Goal: Register for event/course

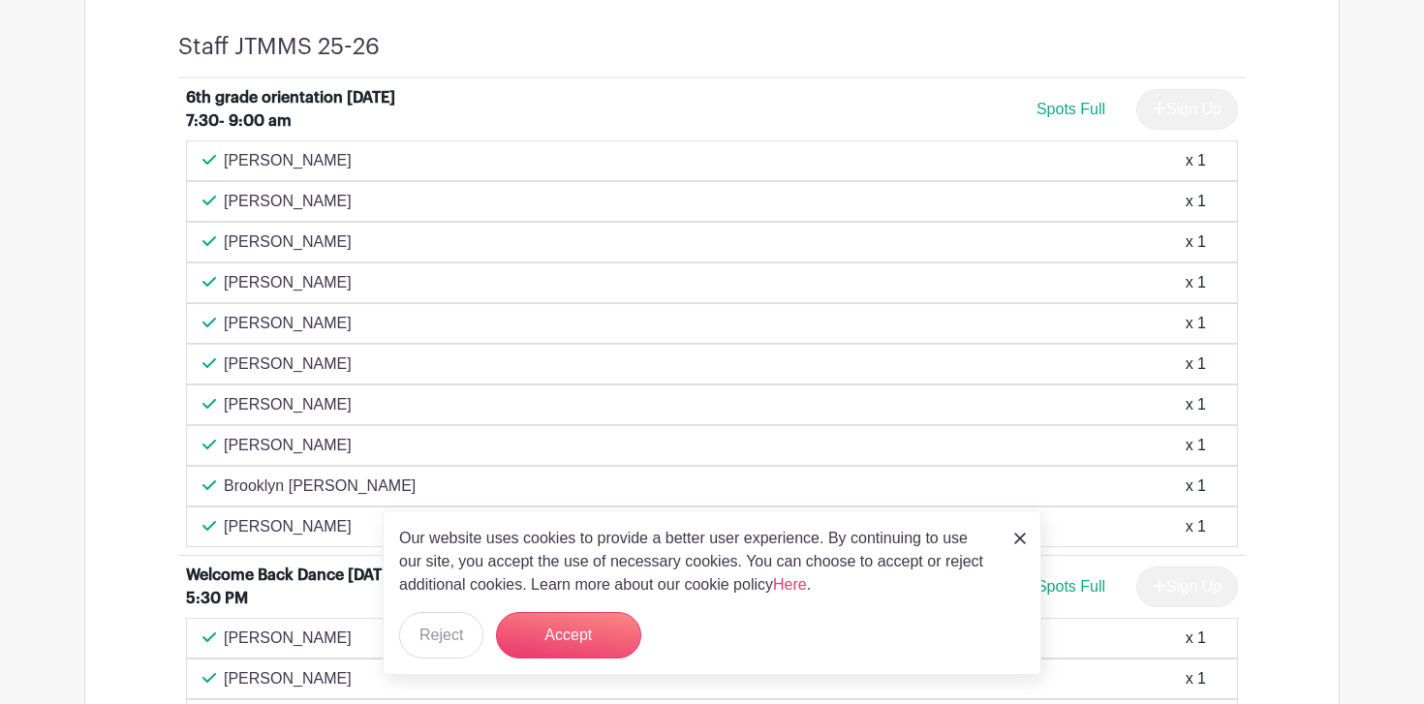
scroll to position [808, 0]
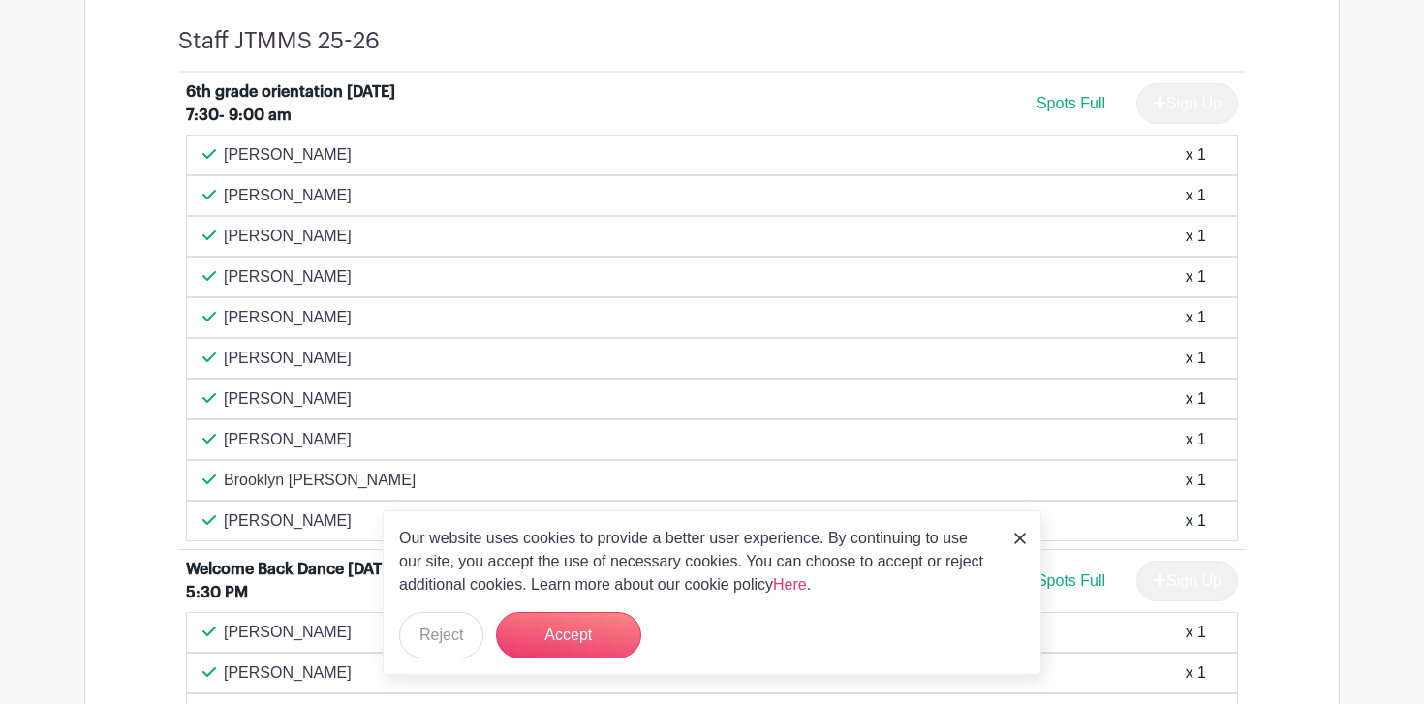
click at [1015, 543] on img at bounding box center [1020, 539] width 12 height 12
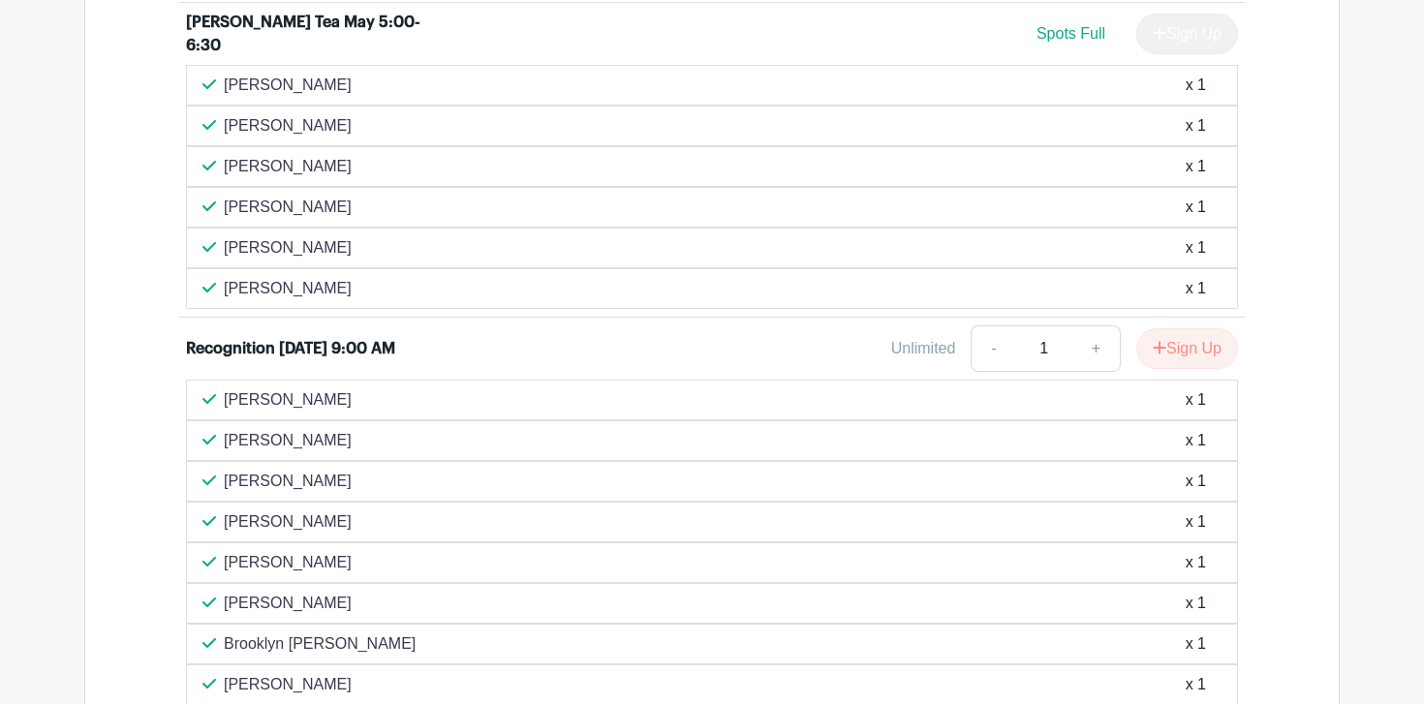
scroll to position [3871, 0]
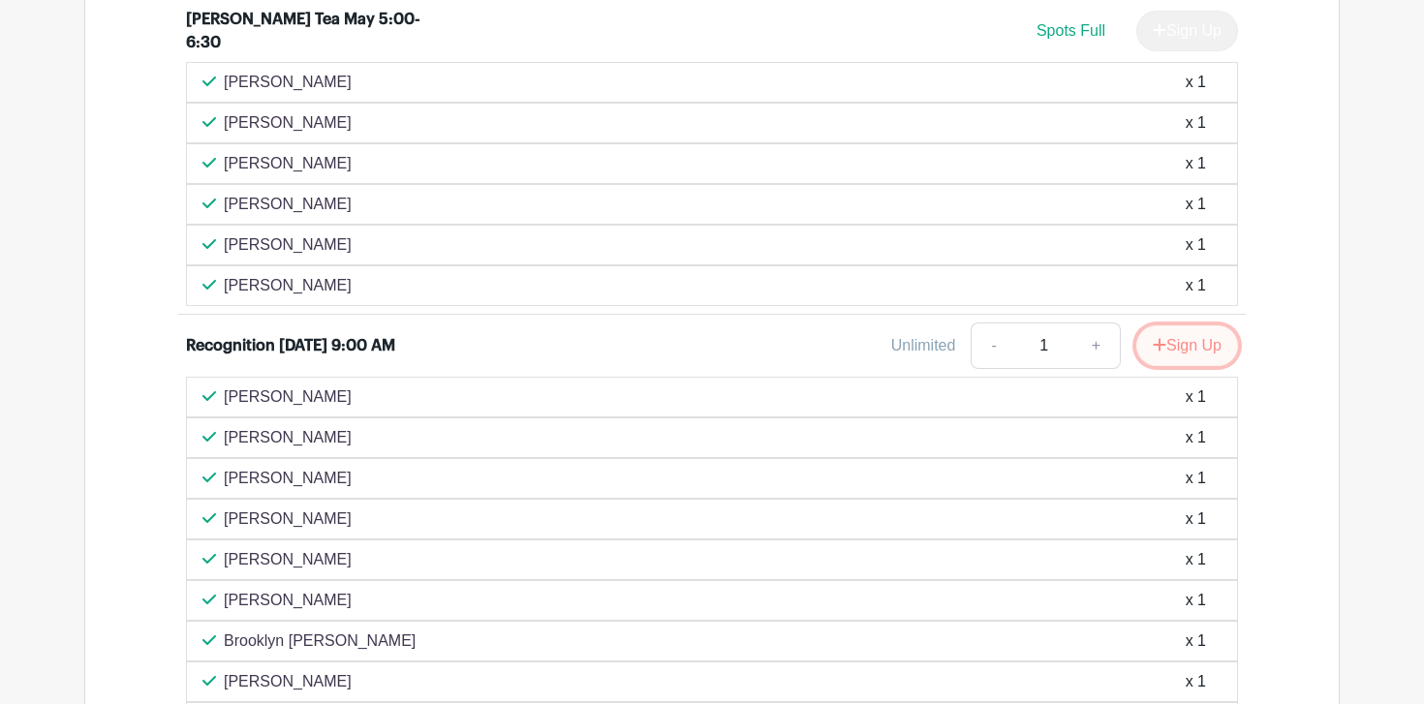
click at [1188, 342] on button "Sign Up" at bounding box center [1187, 346] width 102 height 41
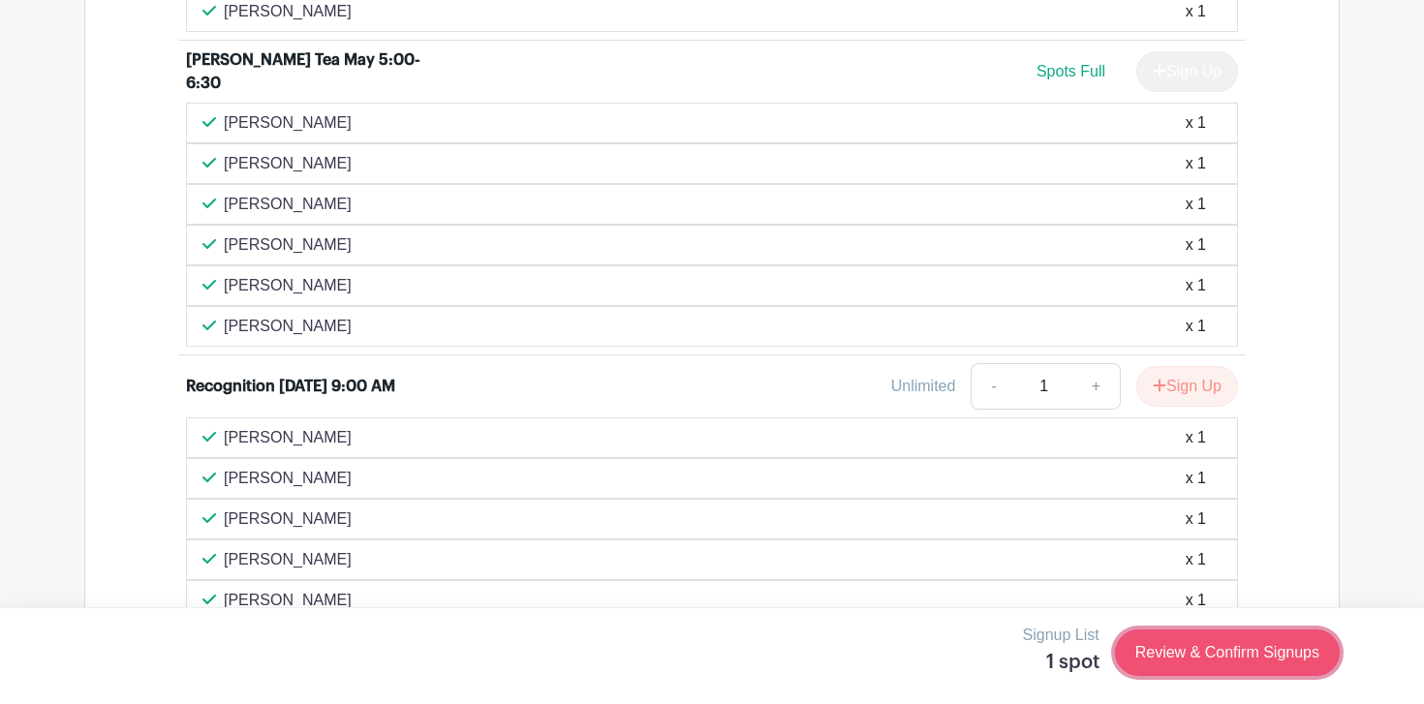
click at [1187, 653] on link "Review & Confirm Signups" at bounding box center [1227, 653] width 225 height 47
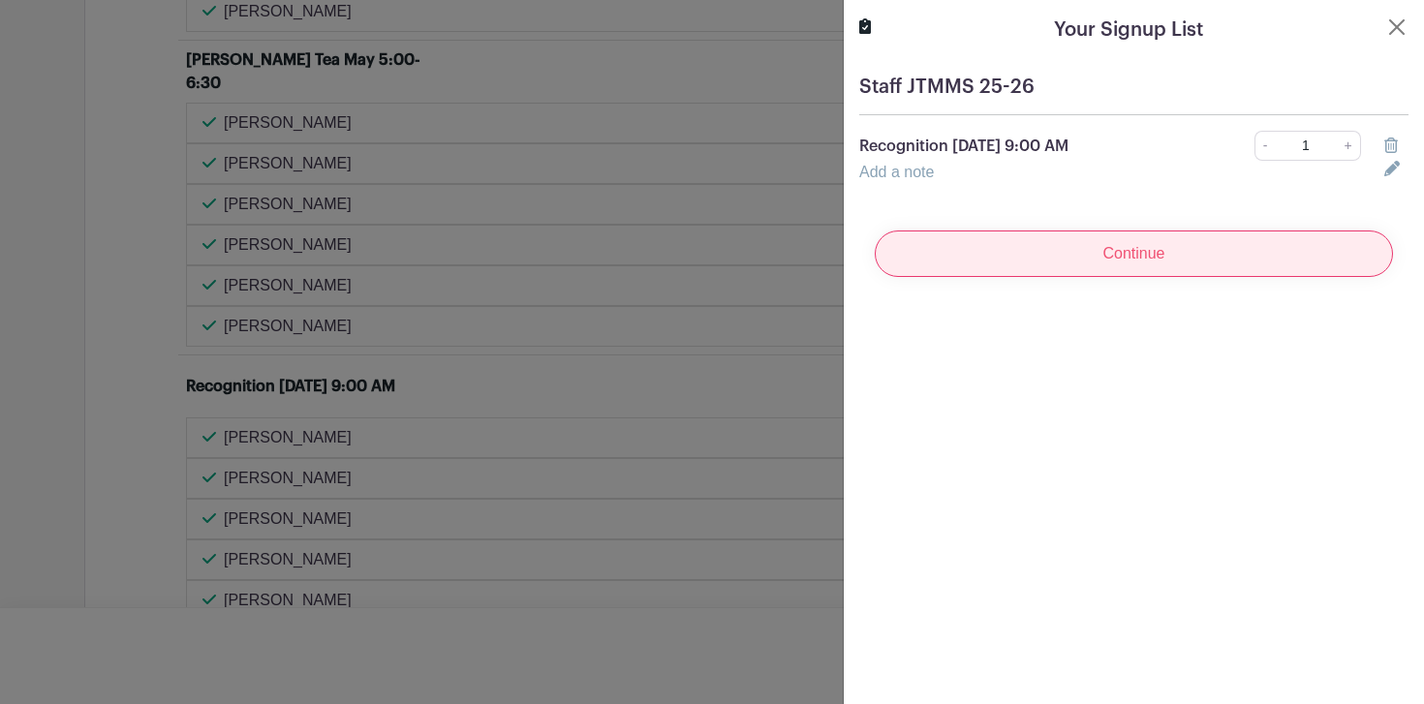
click at [1129, 261] on input "Continue" at bounding box center [1134, 254] width 518 height 47
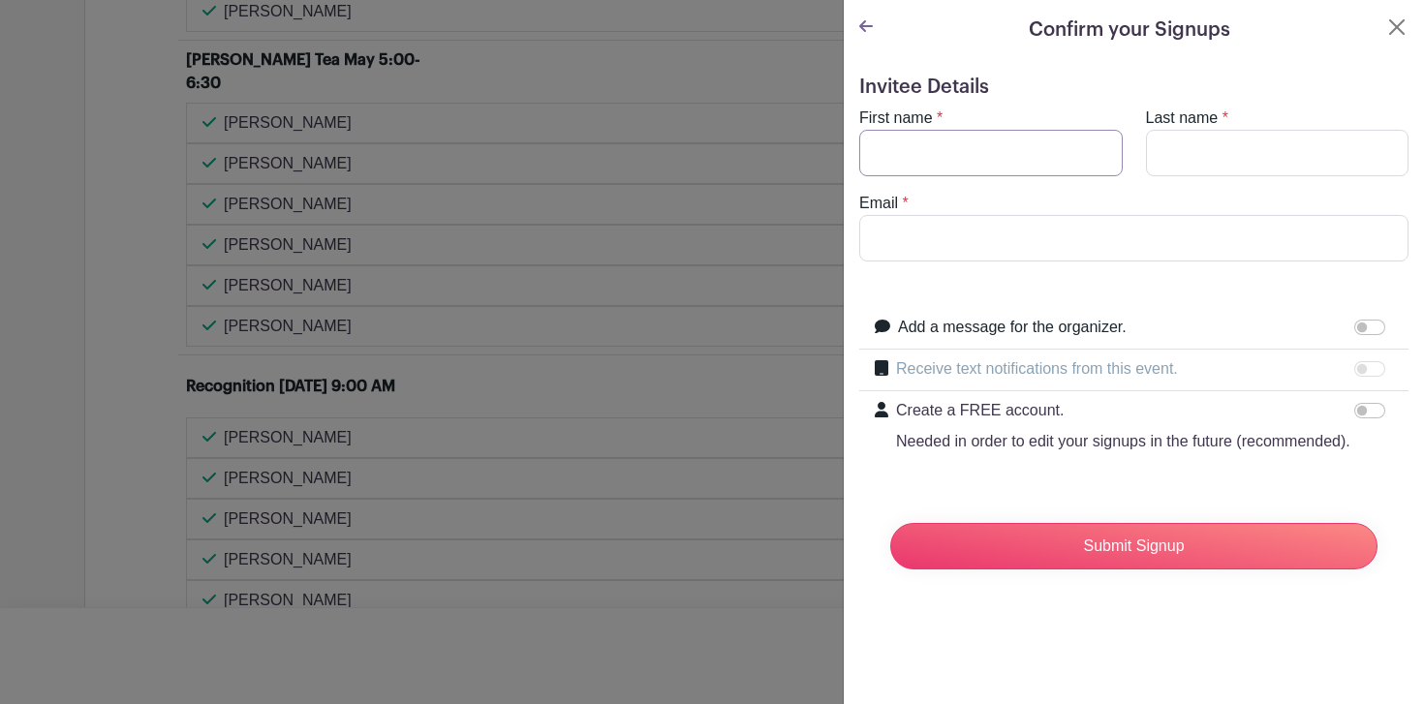
click at [880, 152] on input "First name" at bounding box center [991, 153] width 264 height 47
type input "i"
type input "[PERSON_NAME]"
click at [913, 238] on input "Email" at bounding box center [1133, 238] width 549 height 47
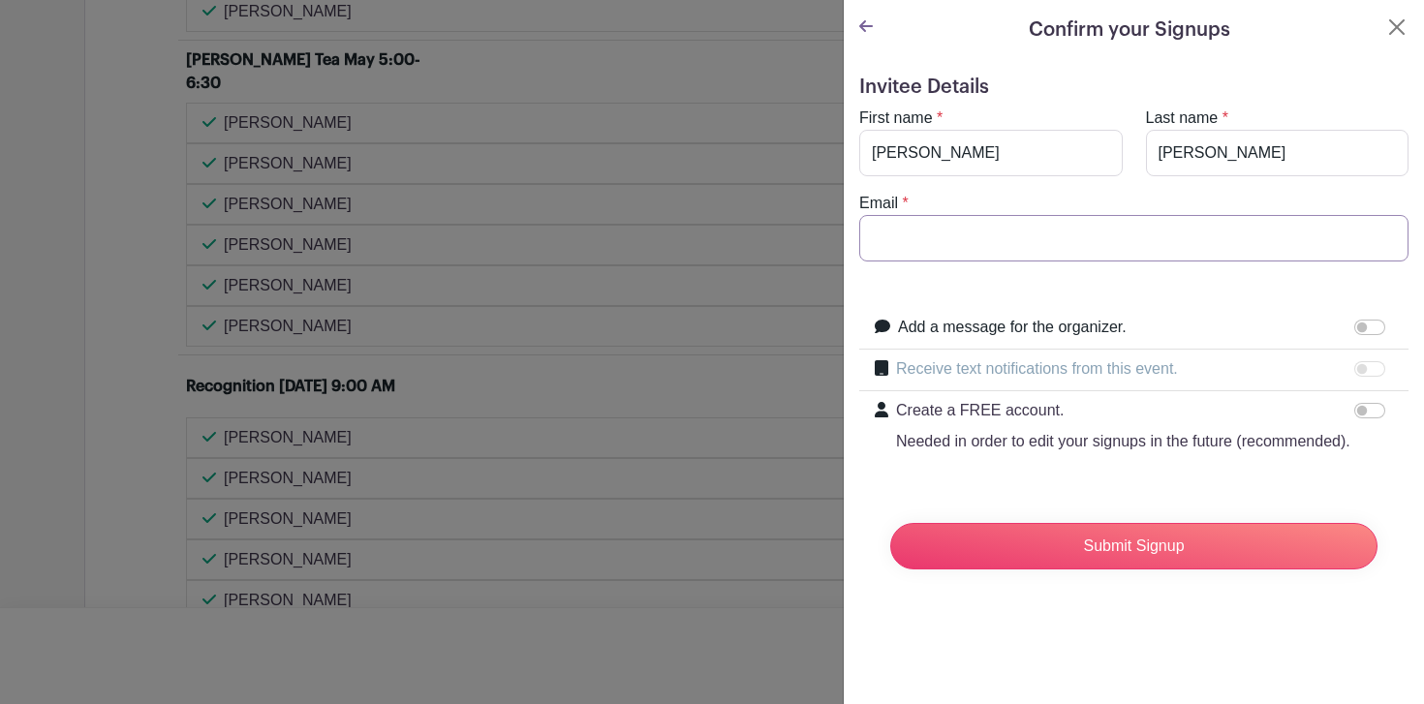
scroll to position [3912, 0]
type input "[EMAIL_ADDRESS][DOMAIN_NAME]"
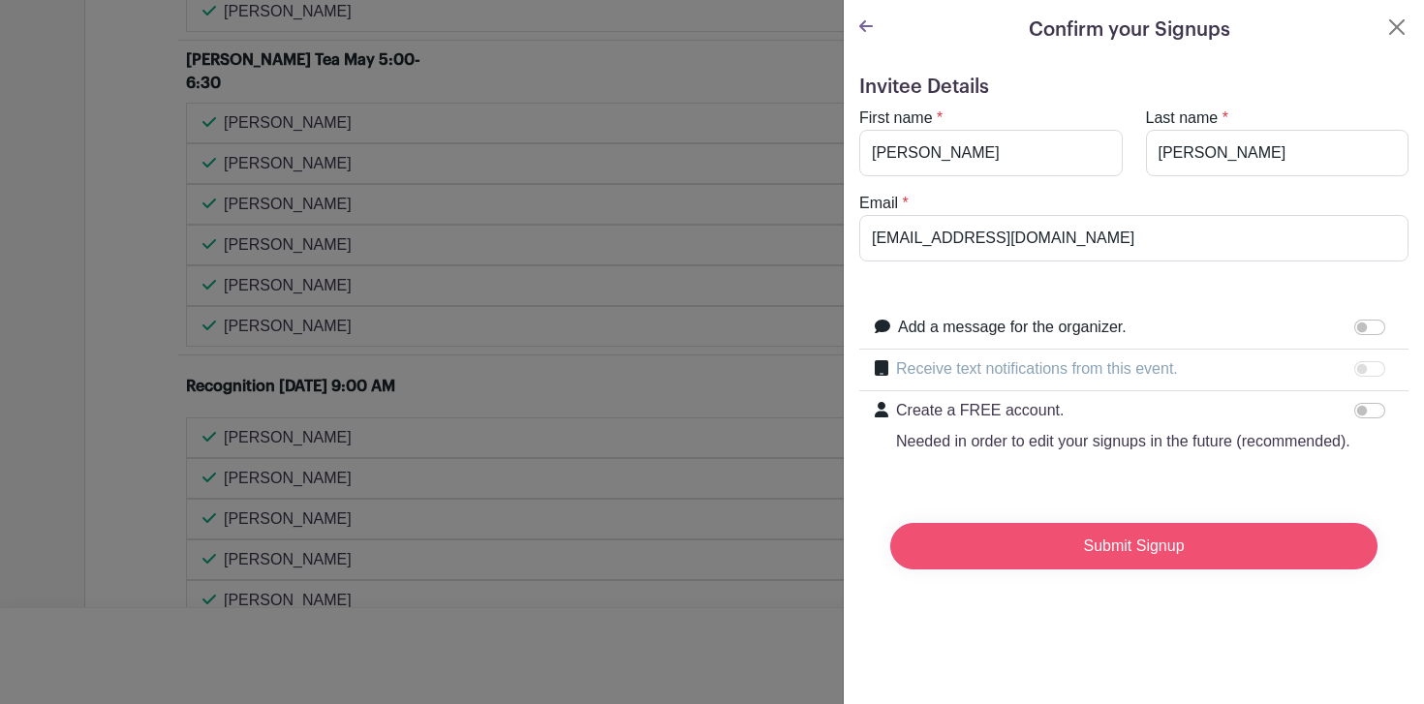
click at [1092, 570] on input "Submit Signup" at bounding box center [1133, 546] width 487 height 47
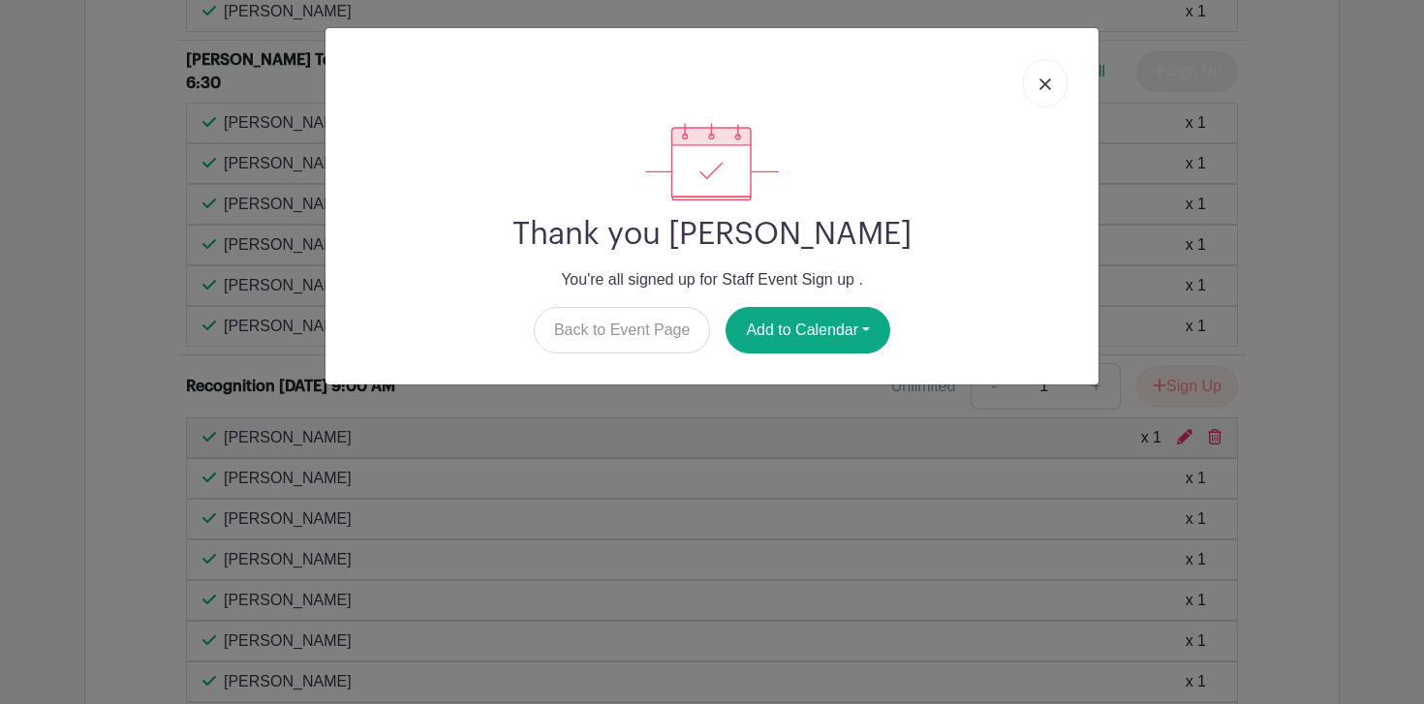
click at [1028, 85] on link at bounding box center [1045, 83] width 45 height 48
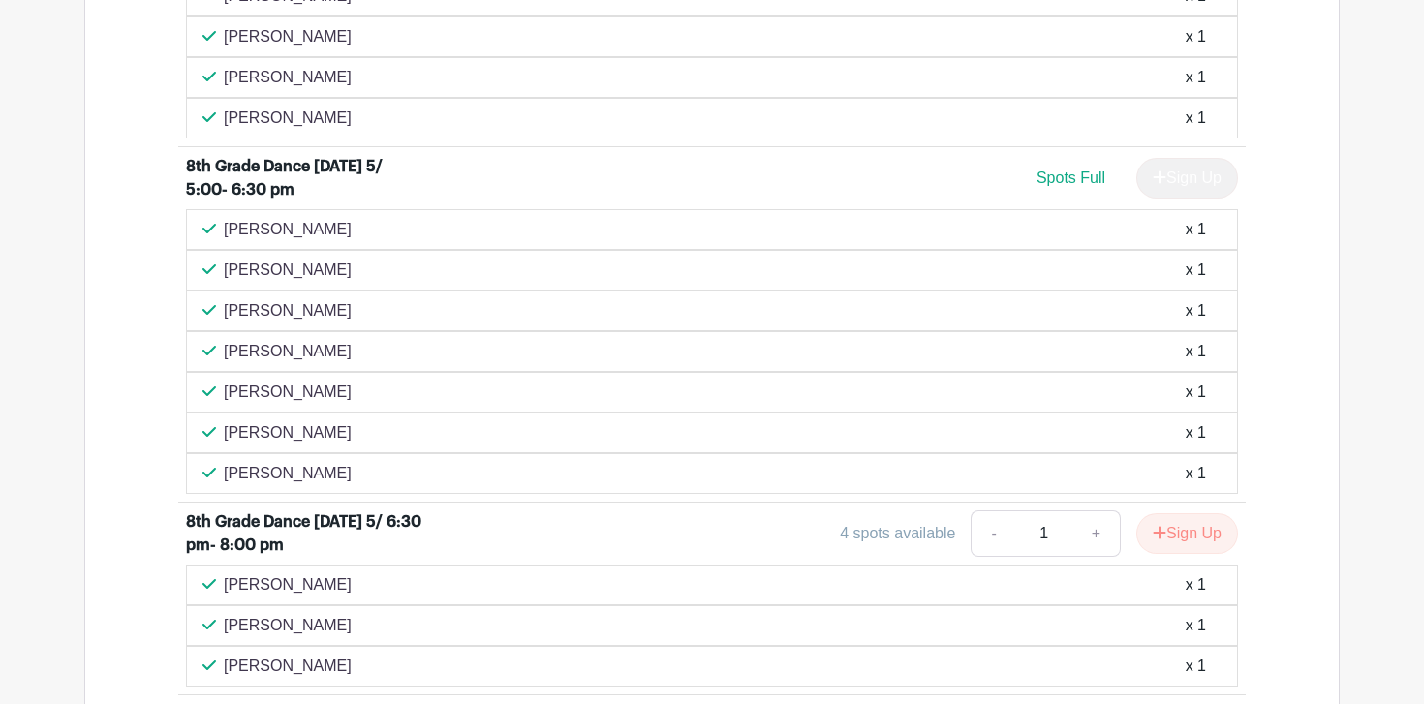
scroll to position [3267, 0]
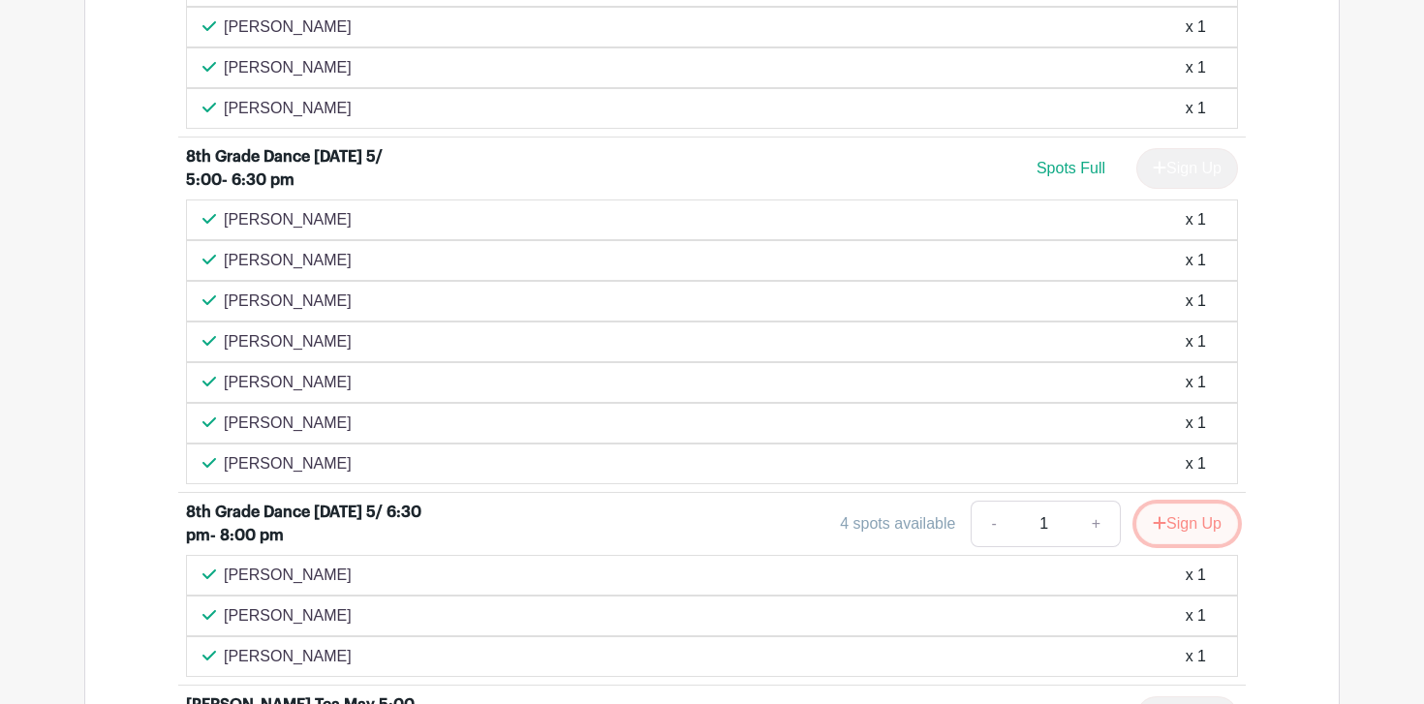
click at [1171, 527] on button "Sign Up" at bounding box center [1187, 524] width 102 height 41
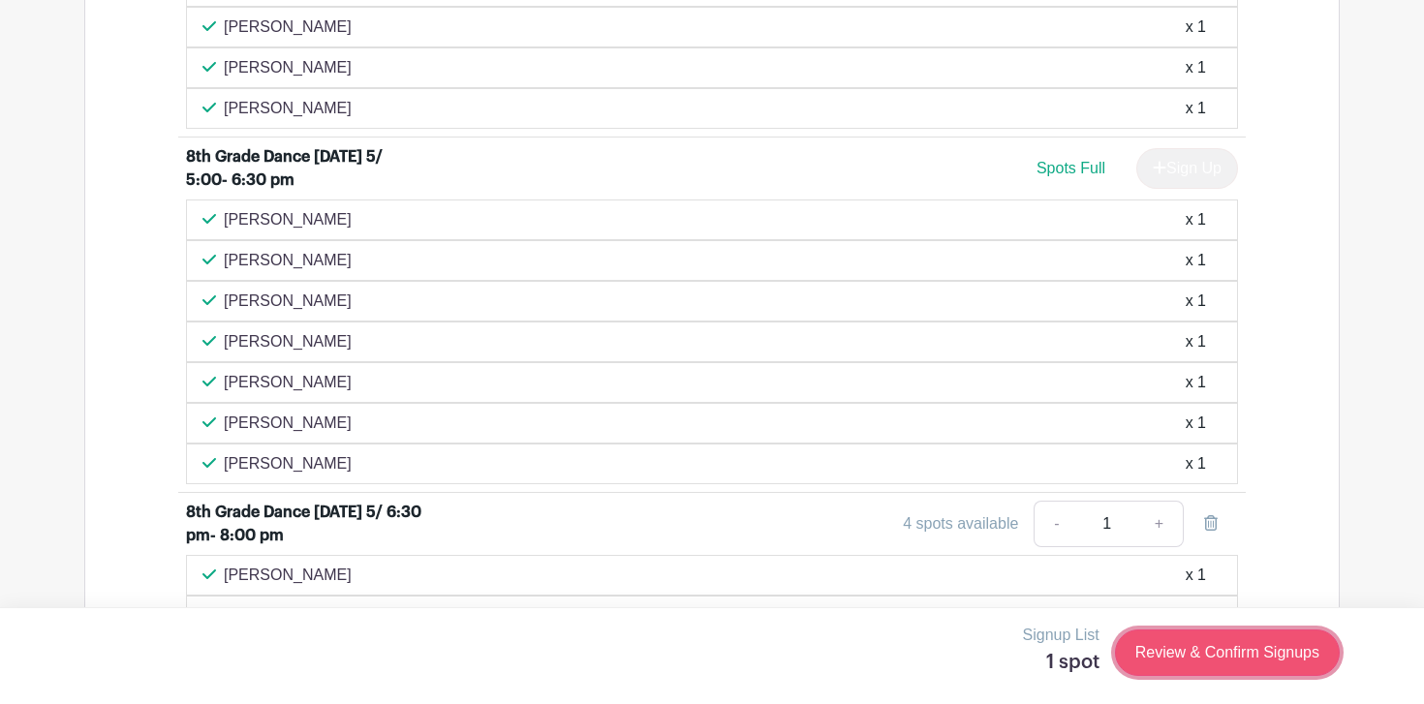
click at [1234, 646] on link "Review & Confirm Signups" at bounding box center [1227, 653] width 225 height 47
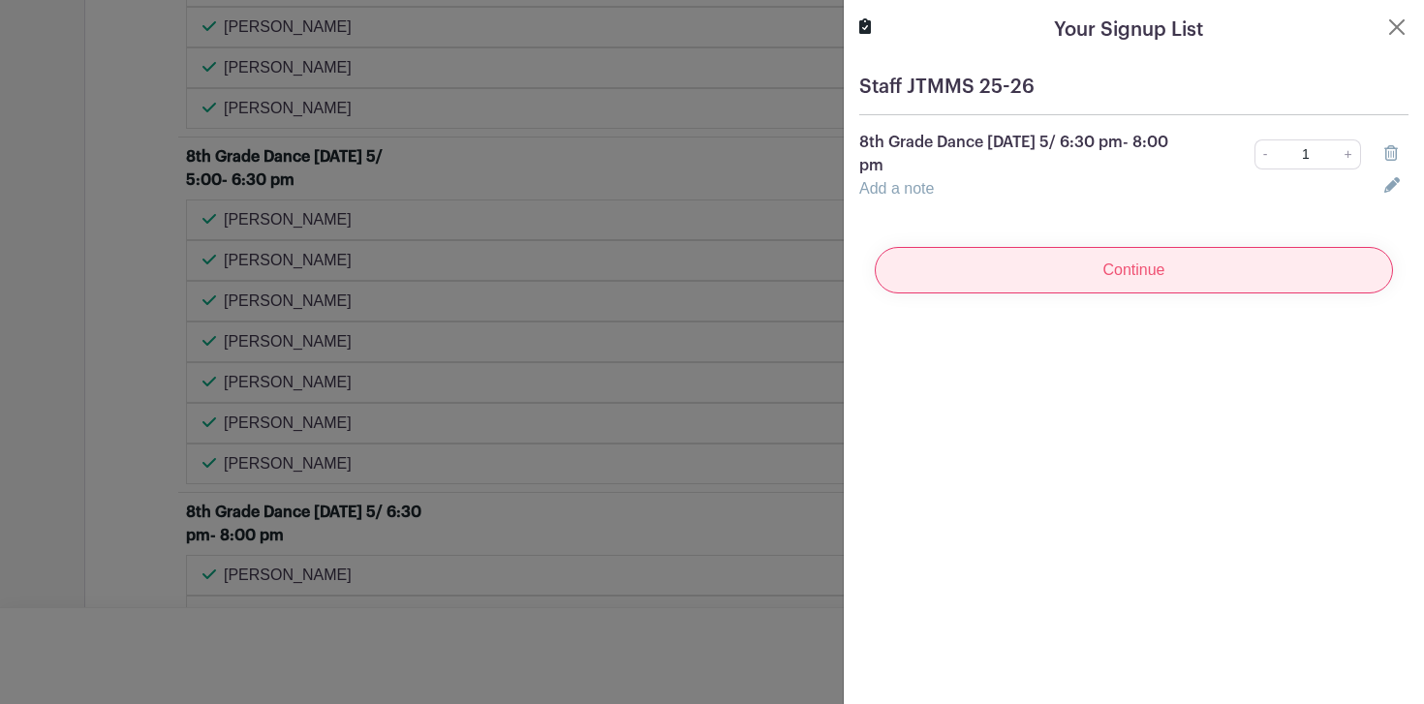
click at [1096, 267] on input "Continue" at bounding box center [1134, 270] width 518 height 47
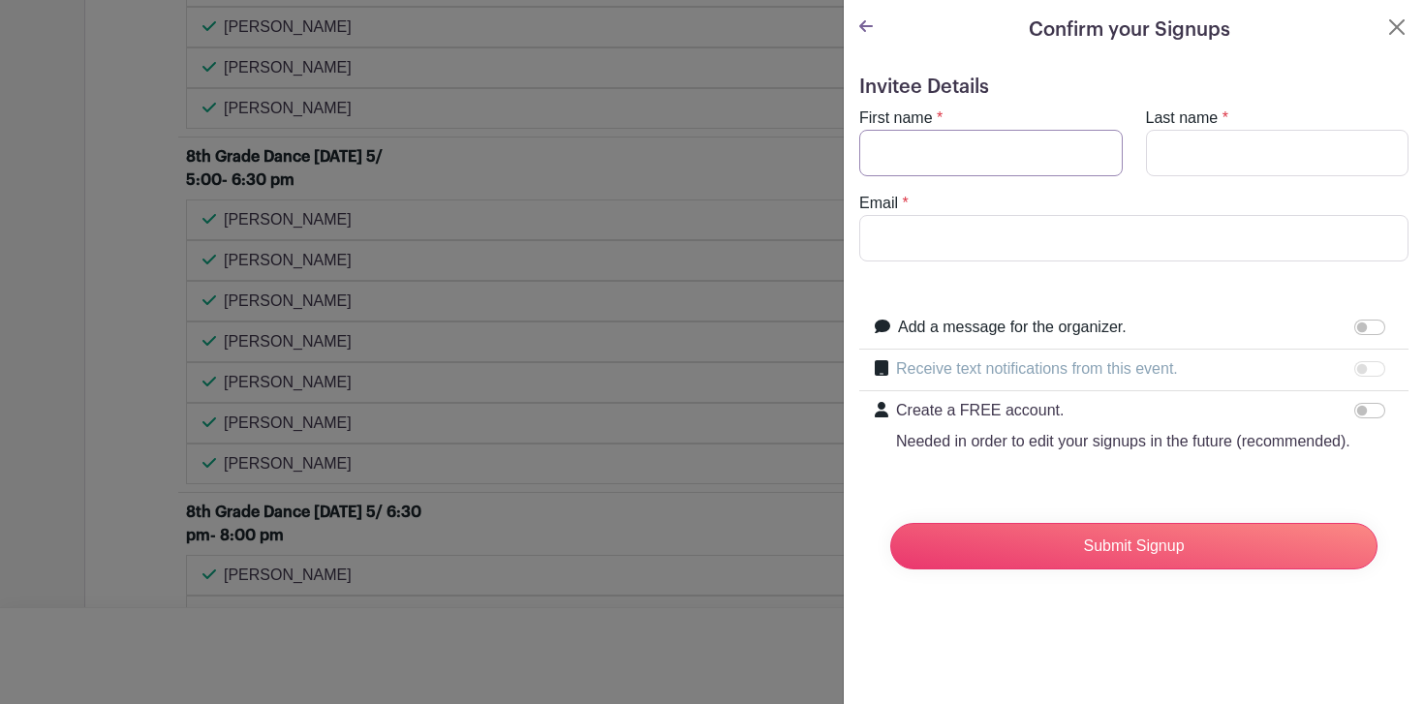
click at [931, 144] on input "First name" at bounding box center [991, 153] width 264 height 47
type input "[PERSON_NAME]"
click at [896, 237] on input "Email" at bounding box center [1133, 238] width 549 height 47
type input "[EMAIL_ADDRESS][DOMAIN_NAME]"
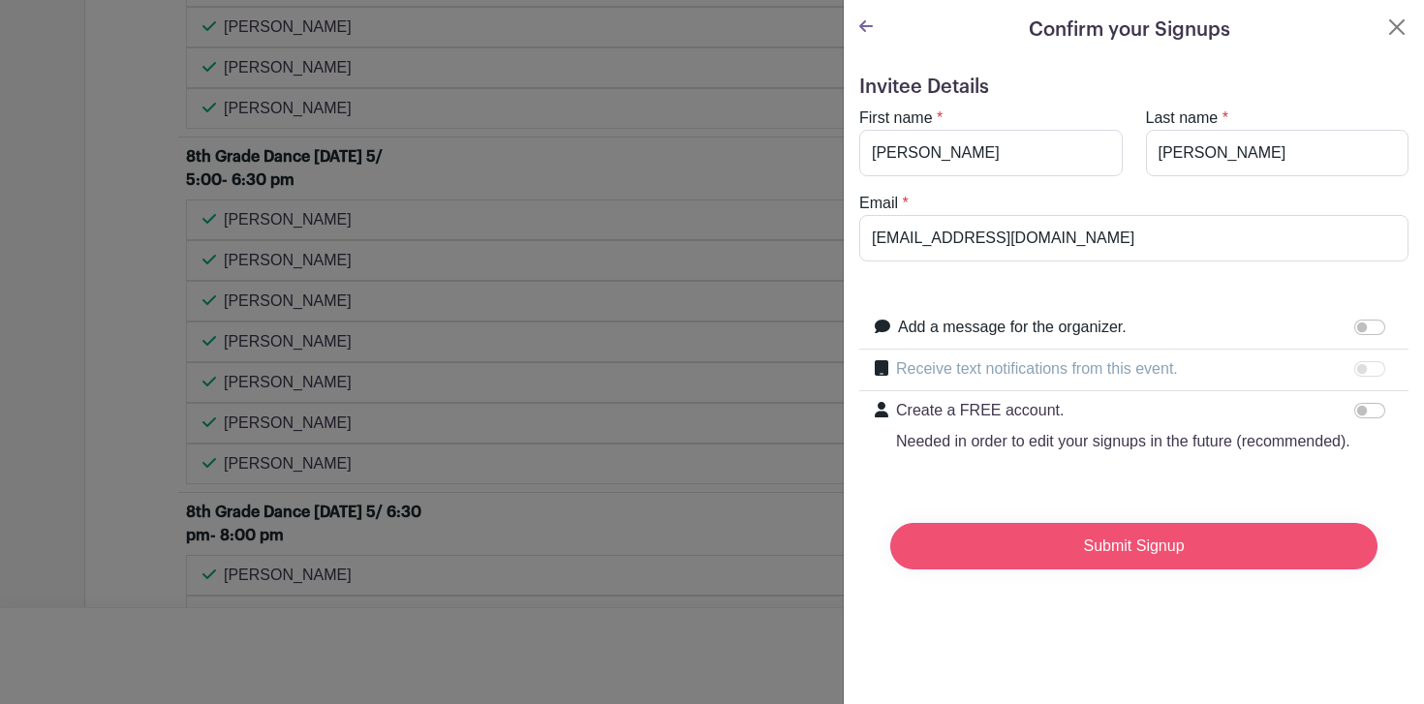
click at [1065, 570] on input "Submit Signup" at bounding box center [1133, 546] width 487 height 47
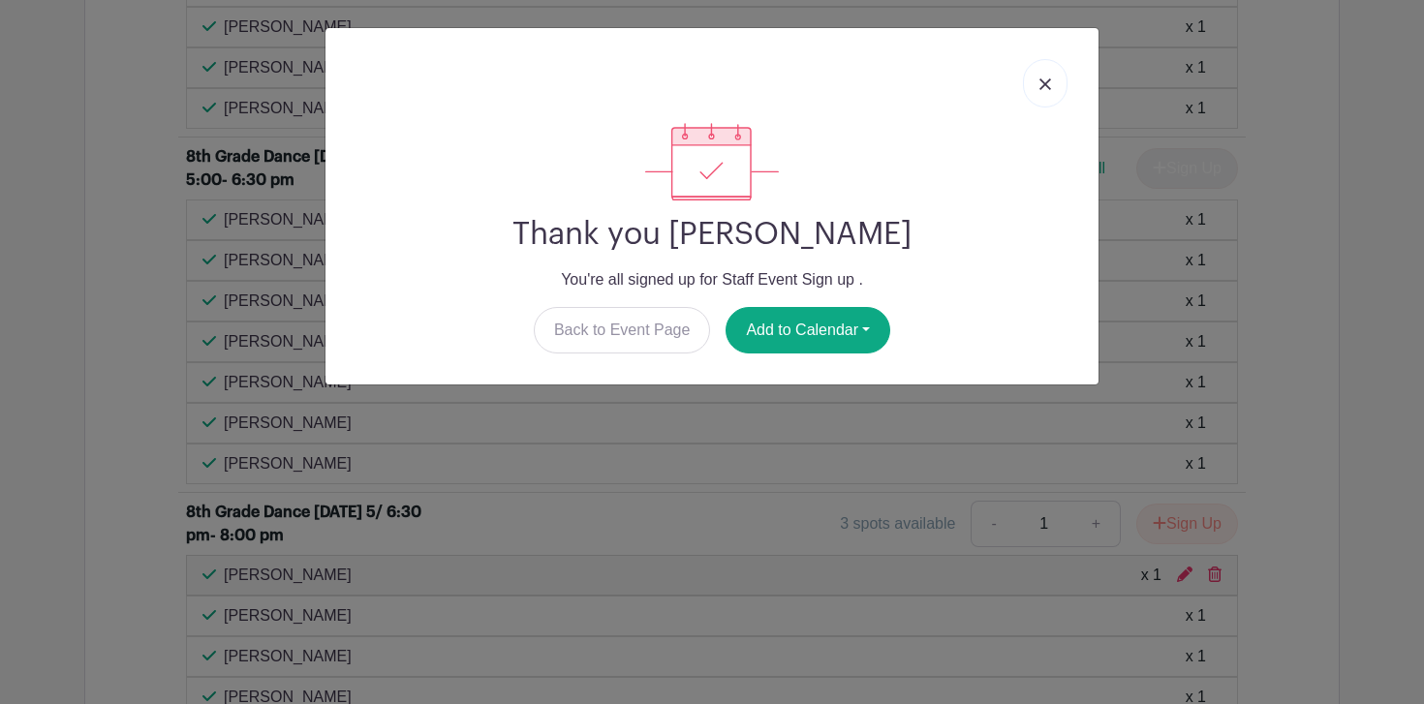
click at [1043, 79] on link at bounding box center [1045, 83] width 45 height 48
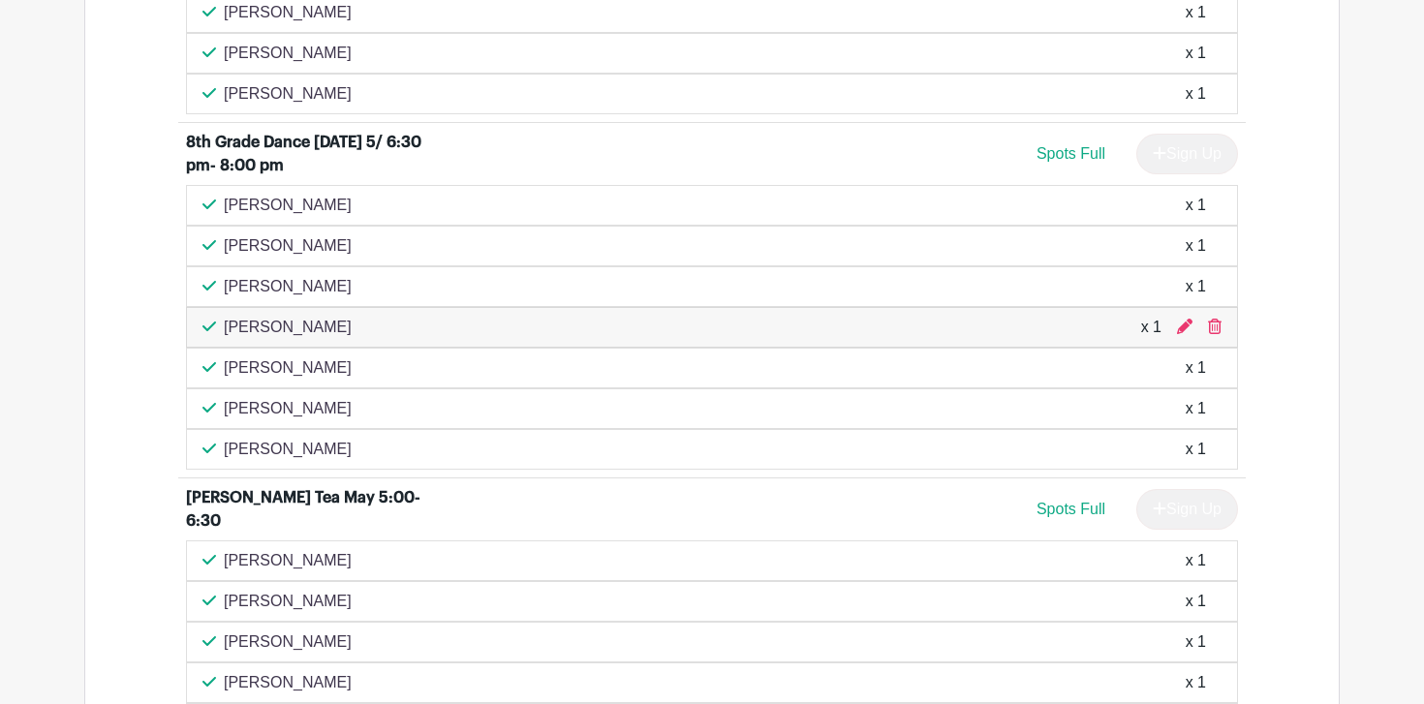
scroll to position [3759, 0]
